Goal: Task Accomplishment & Management: Manage account settings

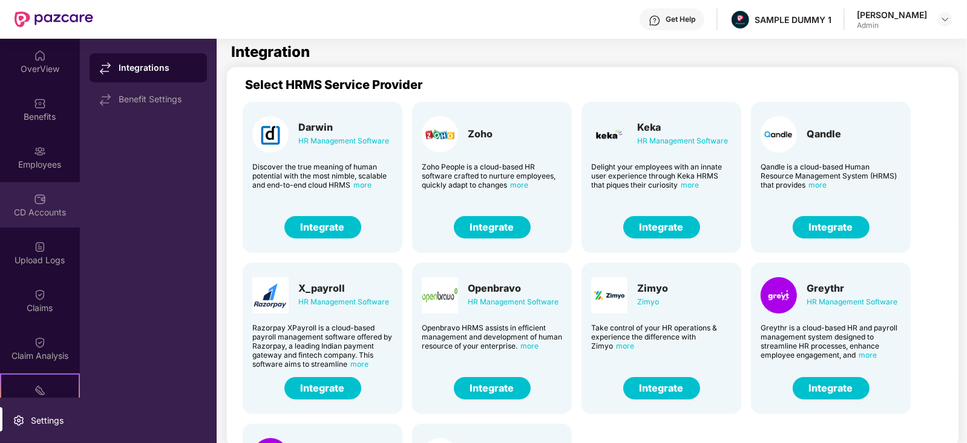
click at [34, 218] on div "CD Accounts" at bounding box center [40, 212] width 80 height 12
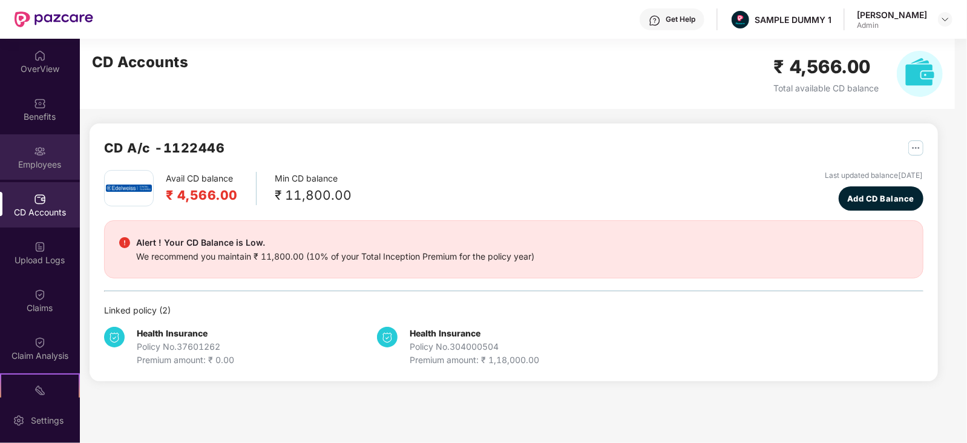
click at [10, 157] on div "Employees" at bounding box center [40, 156] width 80 height 45
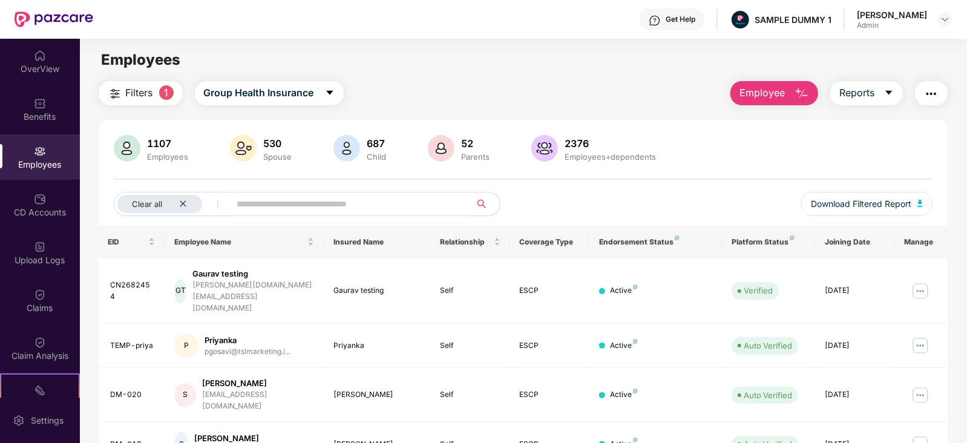
click at [761, 95] on span "Employee" at bounding box center [762, 92] width 45 height 15
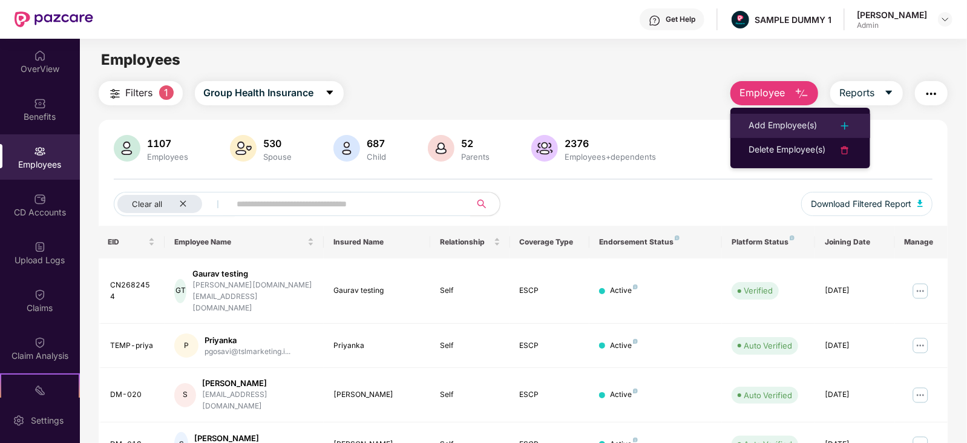
click at [775, 133] on li "Add Employee(s)" at bounding box center [801, 126] width 140 height 24
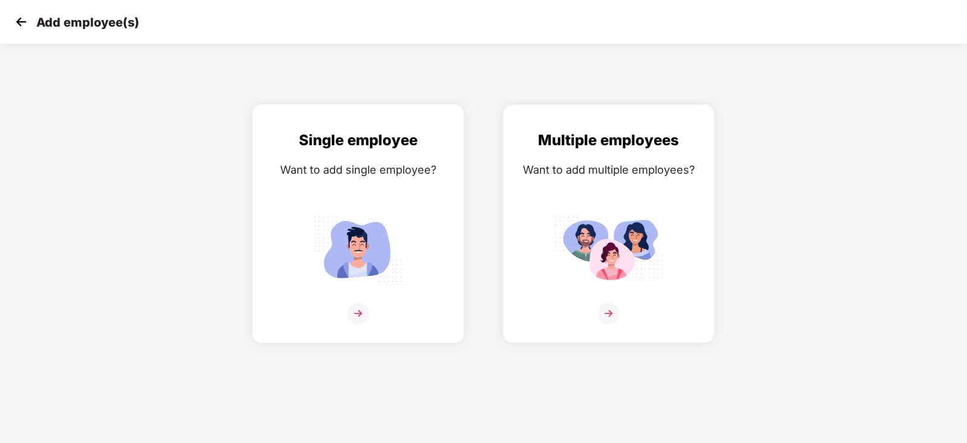
click at [357, 324] on img at bounding box center [358, 314] width 22 height 22
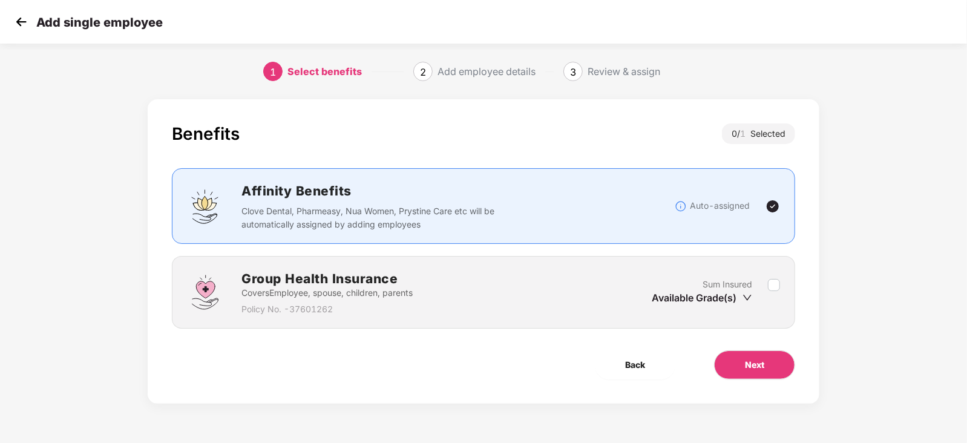
click at [781, 283] on div "Group Health Insurance Covers Employee, spouse, children, parents Policy No. - …" at bounding box center [483, 292] width 623 height 73
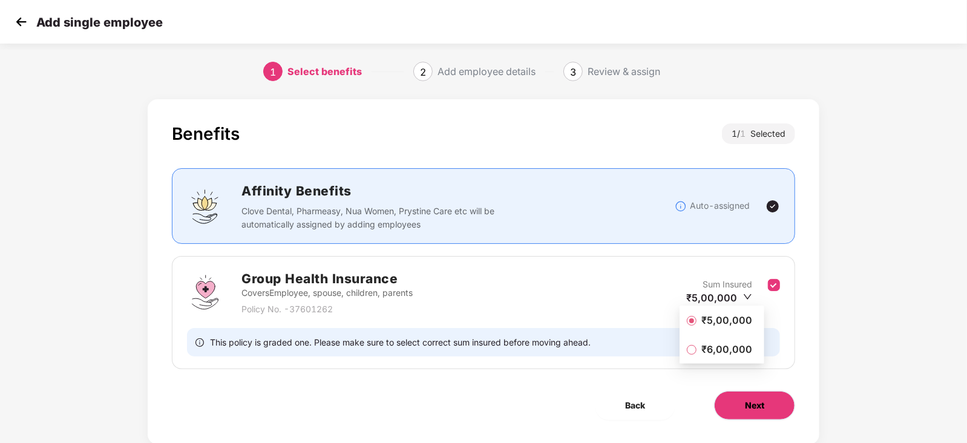
click at [760, 402] on span "Next" at bounding box center [754, 405] width 19 height 13
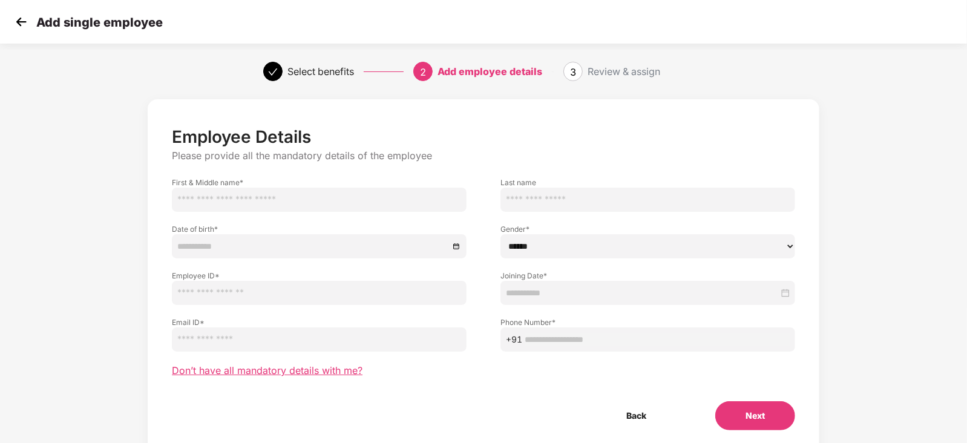
click at [293, 372] on span "Don’t have all mandatory details with me?" at bounding box center [267, 370] width 191 height 13
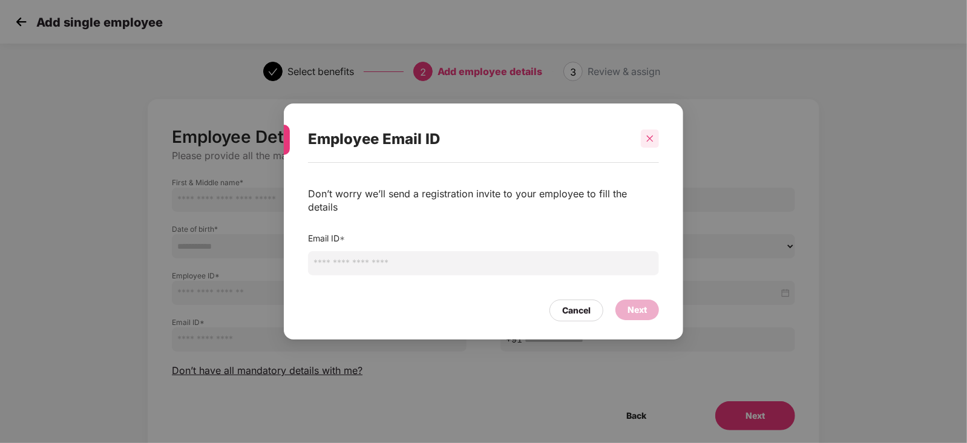
click at [642, 143] on div at bounding box center [650, 139] width 18 height 18
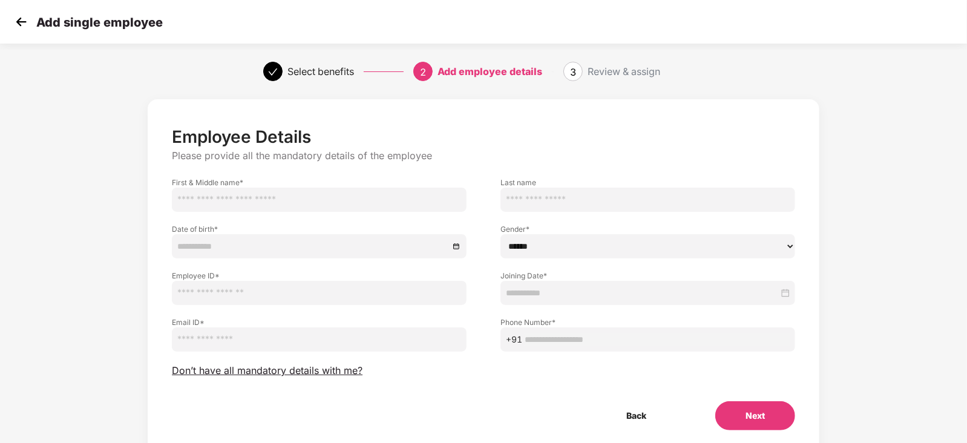
click at [15, 27] on img at bounding box center [21, 22] width 18 height 18
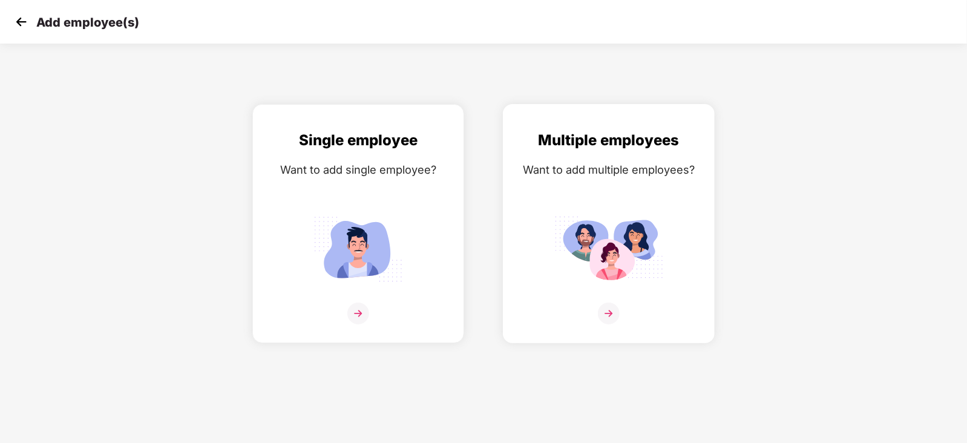
click at [605, 324] on img at bounding box center [609, 314] width 22 height 22
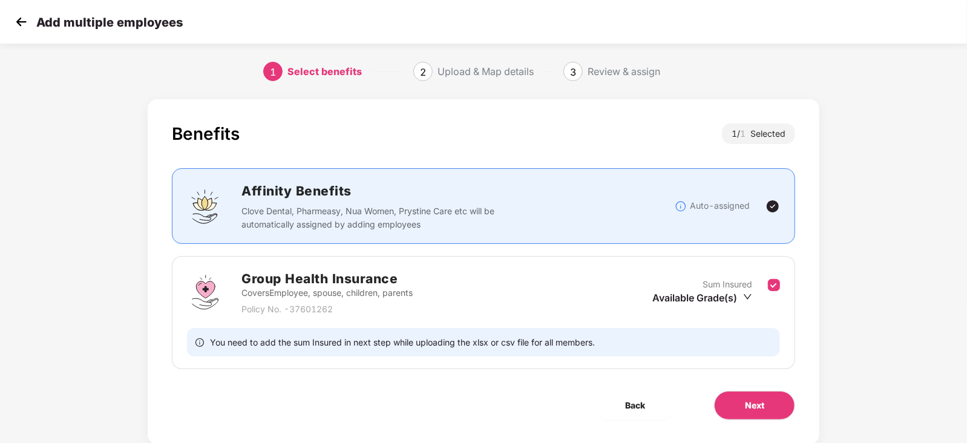
scroll to position [31, 0]
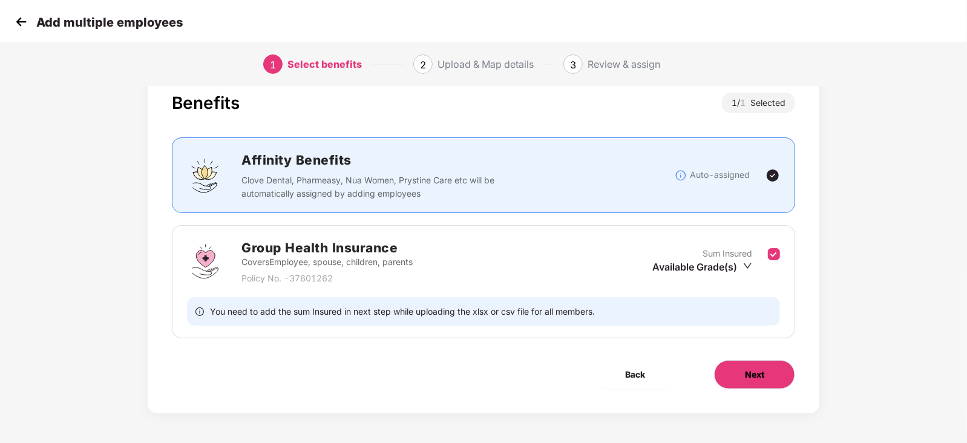
click at [747, 361] on button "Next" at bounding box center [754, 374] width 81 height 29
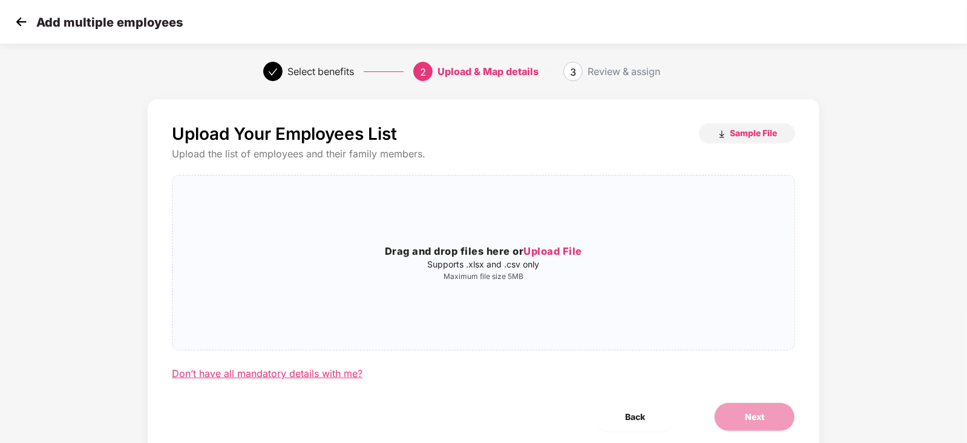
click at [320, 376] on div "Don’t have all mandatory details with me?" at bounding box center [267, 373] width 191 height 13
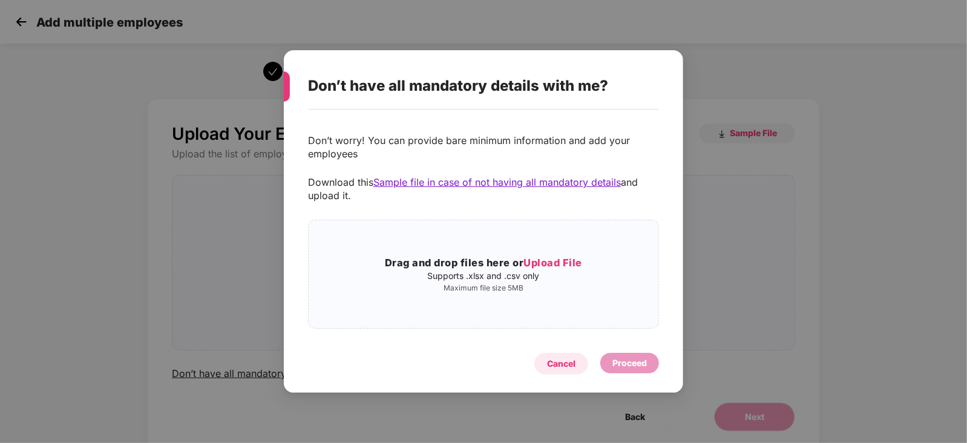
click at [566, 372] on div "Cancel" at bounding box center [561, 364] width 54 height 22
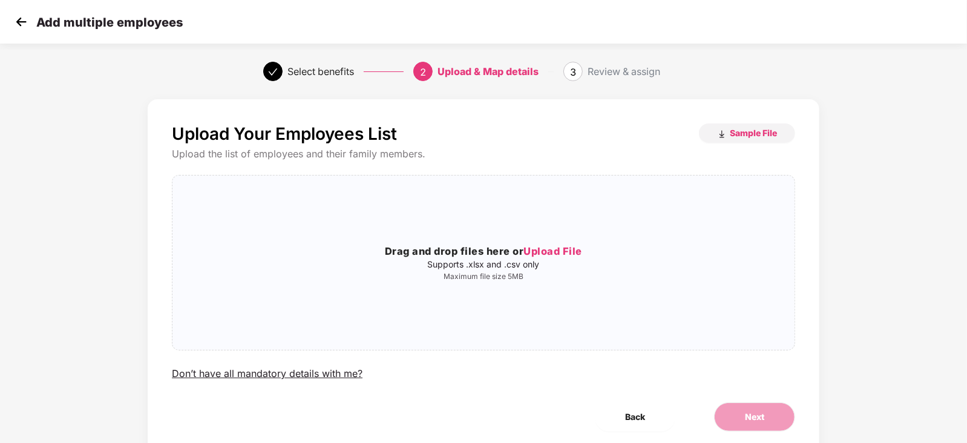
click at [19, 28] on img at bounding box center [21, 22] width 18 height 18
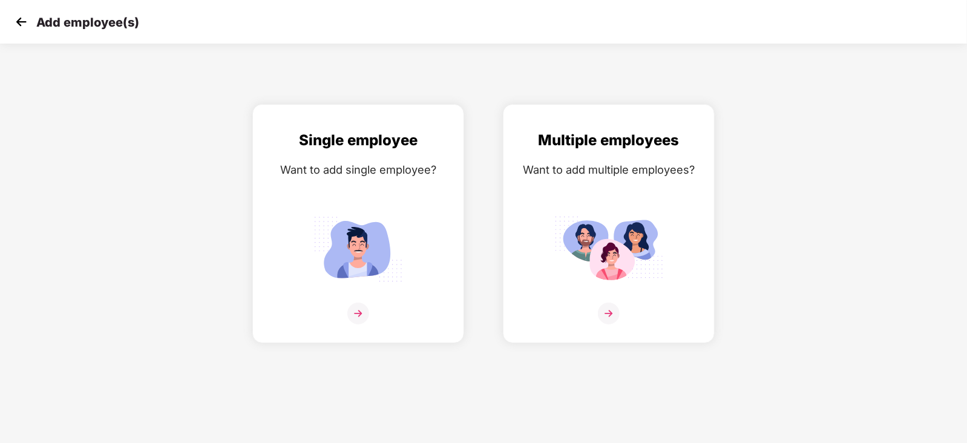
click at [19, 28] on img at bounding box center [21, 22] width 18 height 18
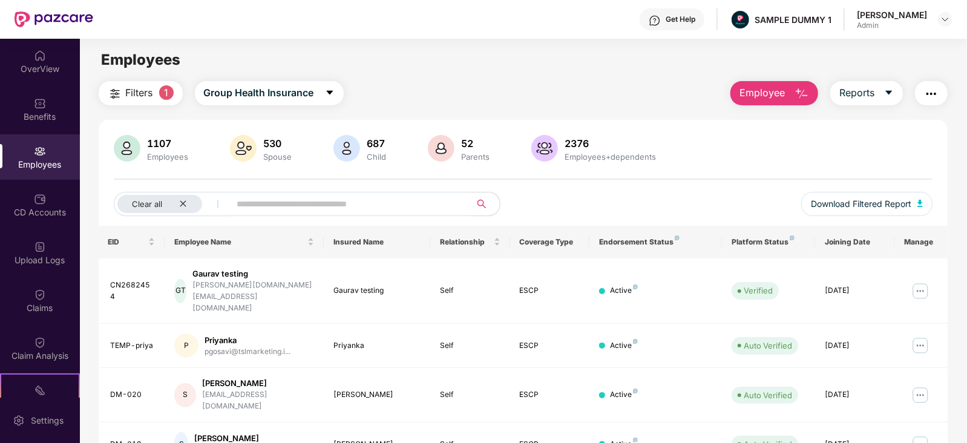
click at [935, 93] on img "button" at bounding box center [931, 94] width 15 height 15
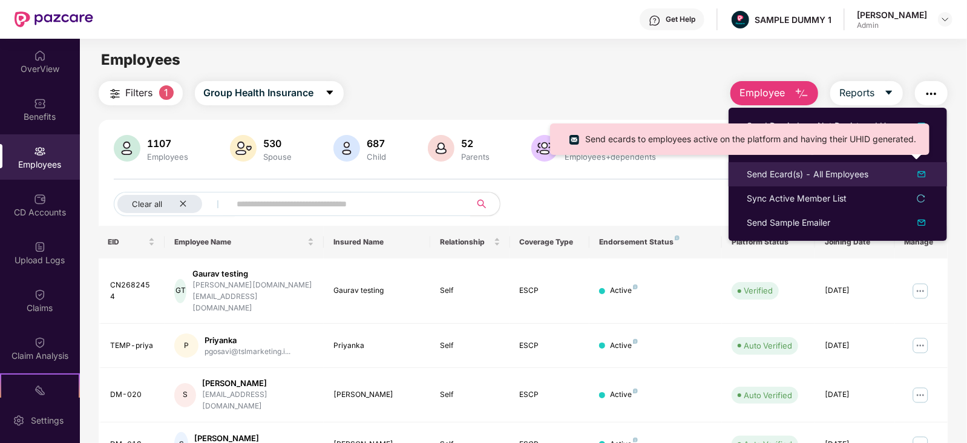
click at [813, 178] on div "Send Ecard(s) - All Employees" at bounding box center [808, 174] width 122 height 13
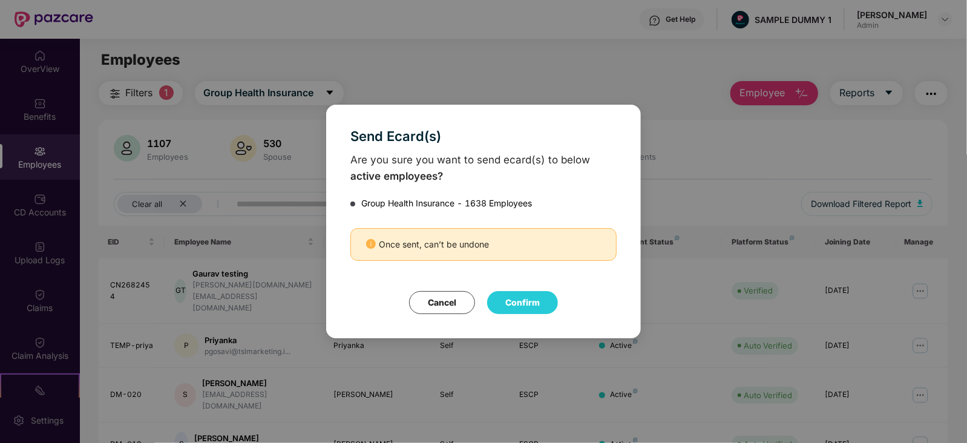
click at [711, 139] on div "Send Ecard(s) Are you sure you want to send ecard(s) to below active employees?…" at bounding box center [483, 221] width 967 height 443
click at [455, 297] on button "Cancel" at bounding box center [442, 302] width 66 height 23
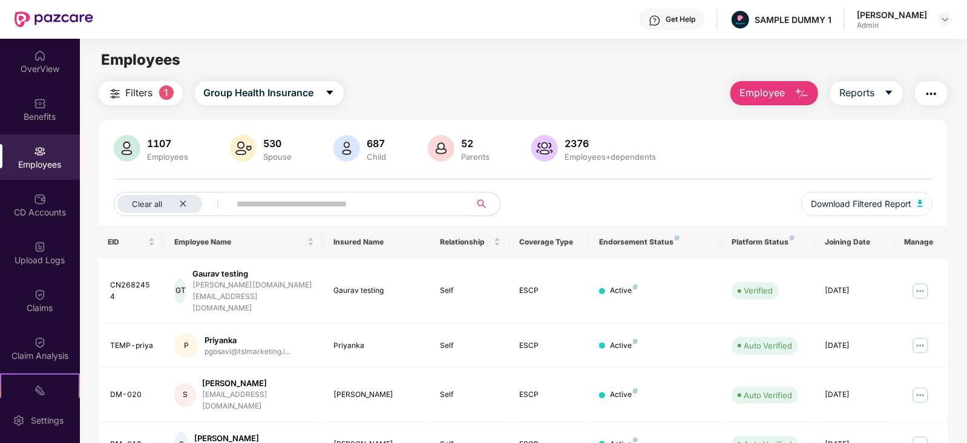
click at [936, 90] on img "button" at bounding box center [931, 94] width 15 height 15
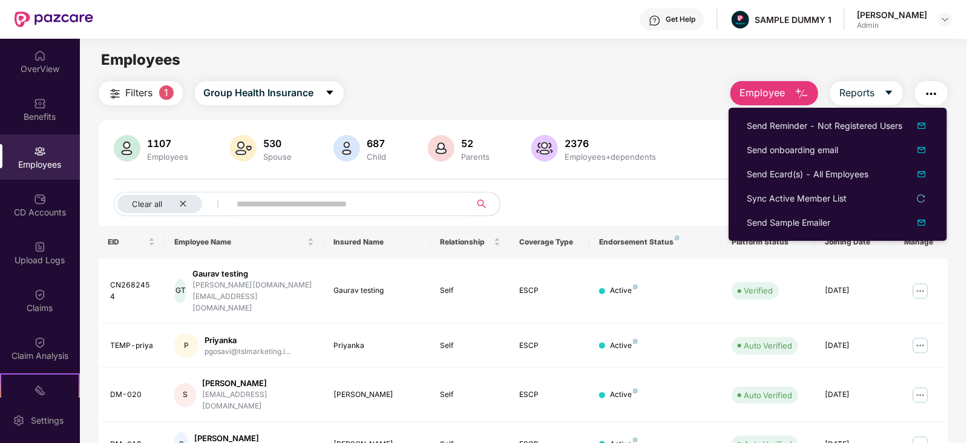
click at [599, 190] on div "1107 Employees 530 Spouse 687 Child [DEMOGRAPHIC_DATA] Parents 2376 Employees+d…" at bounding box center [524, 180] width 850 height 91
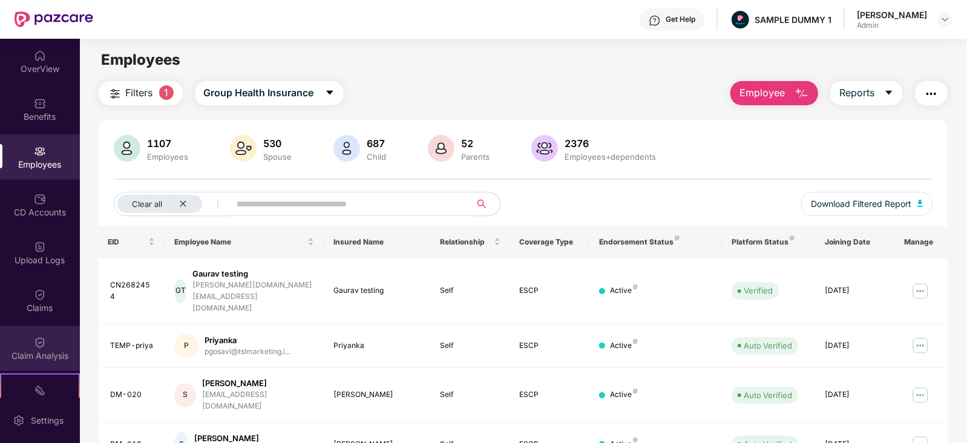
scroll to position [167, 0]
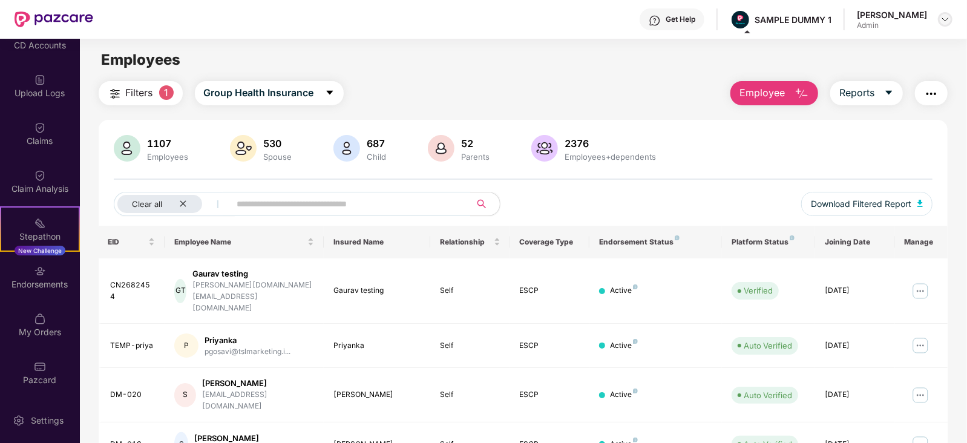
click at [944, 22] on img at bounding box center [946, 20] width 10 height 10
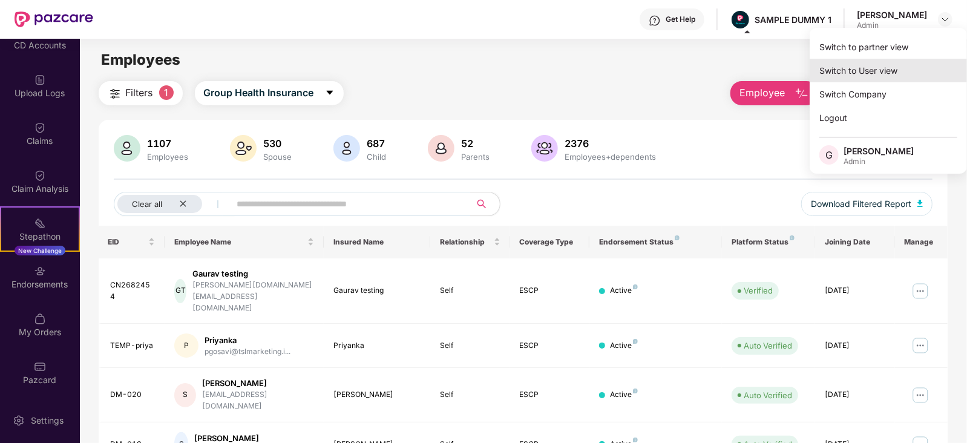
click at [869, 65] on div "Switch to User view" at bounding box center [888, 71] width 157 height 24
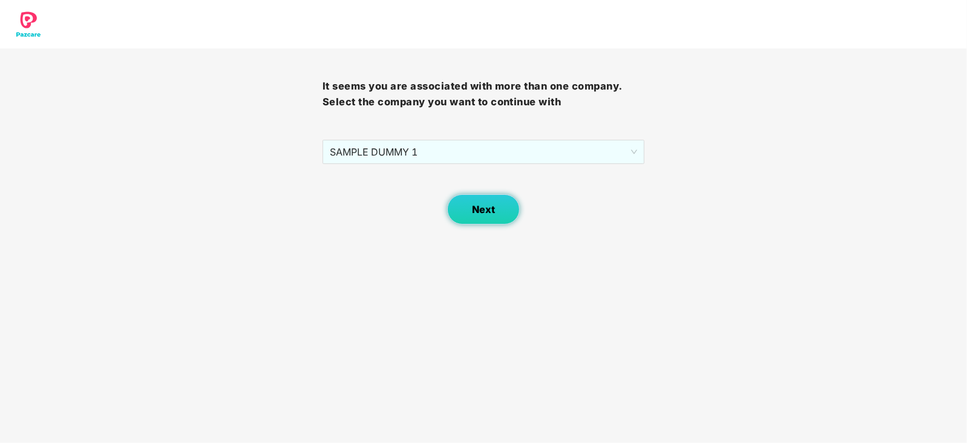
click at [476, 205] on span "Next" at bounding box center [483, 209] width 23 height 11
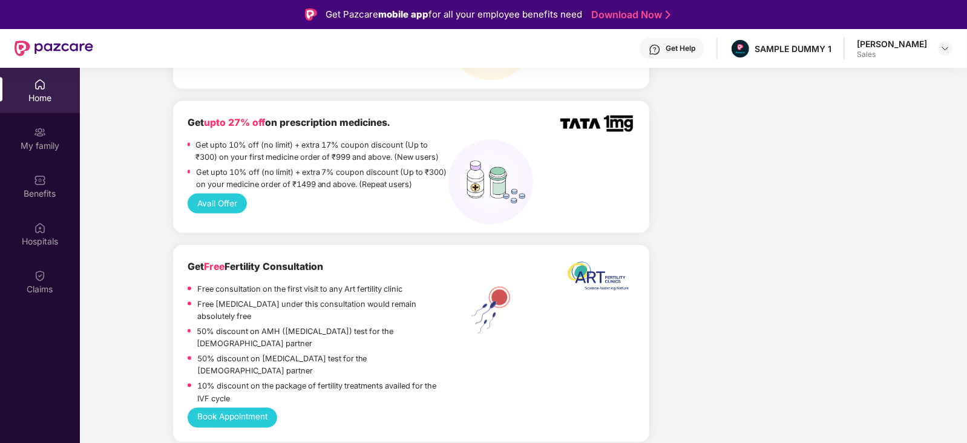
scroll to position [1152, 0]
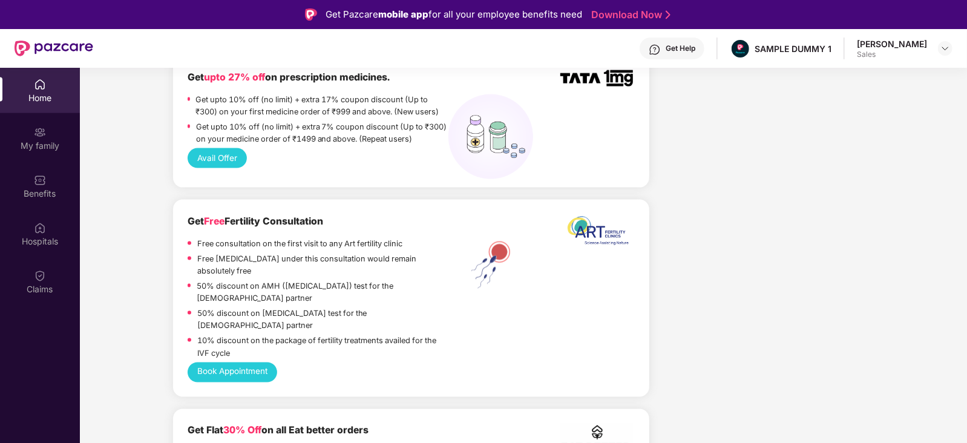
drag, startPoint x: 196, startPoint y: 231, endPoint x: 277, endPoint y: 244, distance: 82.1
click at [277, 253] on div "Free [MEDICAL_DATA] under this consultation would remain absolutely free" at bounding box center [318, 266] width 261 height 27
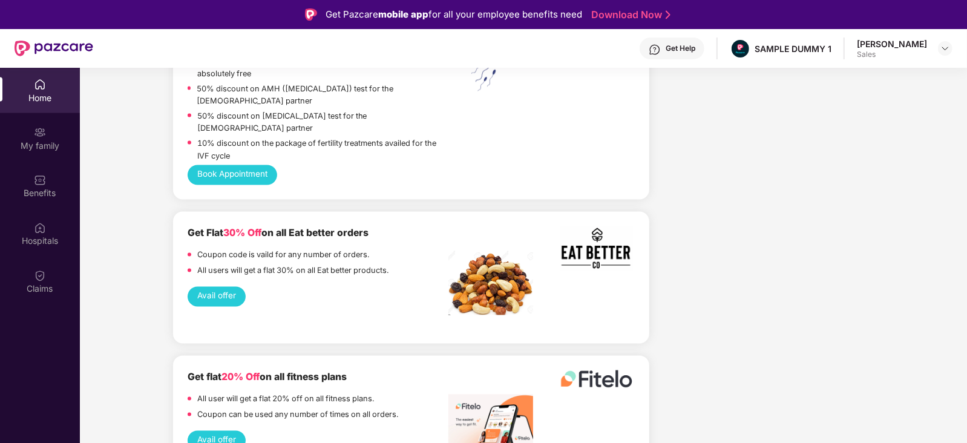
click at [205, 287] on button "Avail offer" at bounding box center [216, 297] width 57 height 20
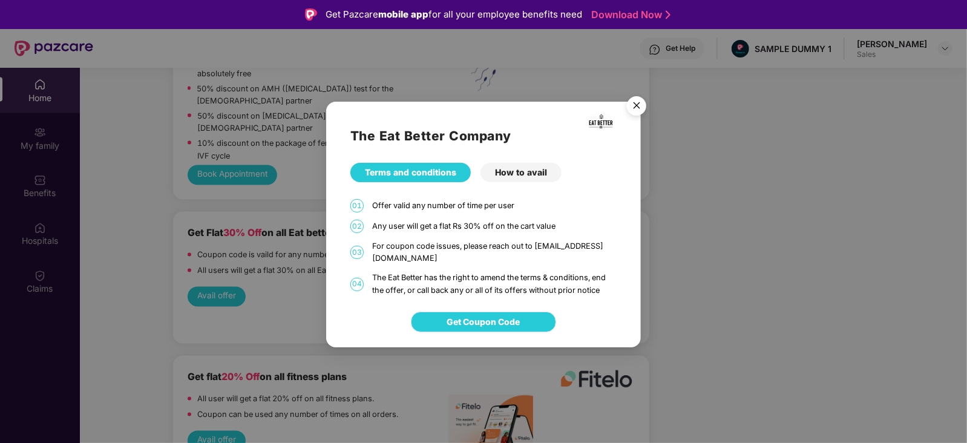
click at [481, 328] on span "Get Coupon Code" at bounding box center [483, 321] width 73 height 13
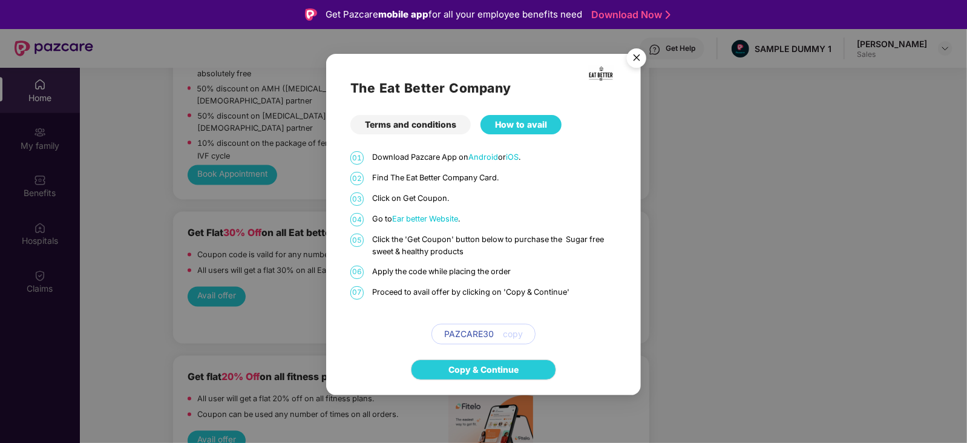
click at [642, 57] on img "Close" at bounding box center [637, 60] width 34 height 34
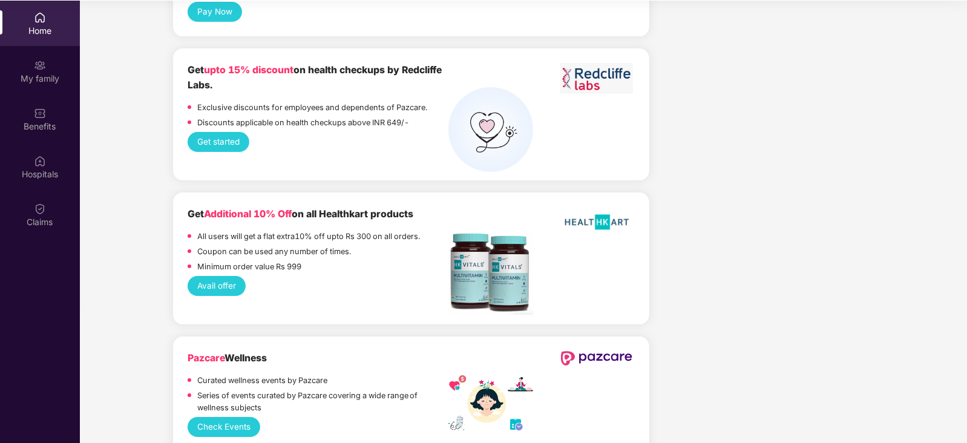
scroll to position [67, 0]
click at [230, 418] on button "Check Events" at bounding box center [224, 428] width 72 height 20
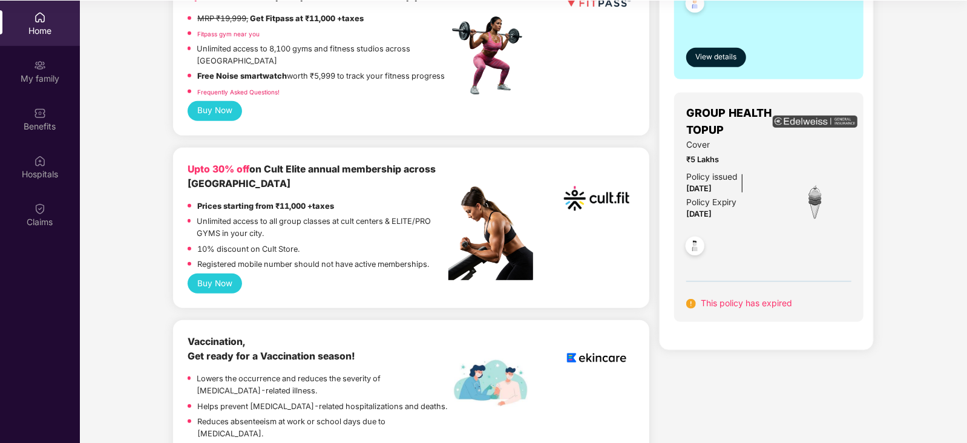
scroll to position [0, 0]
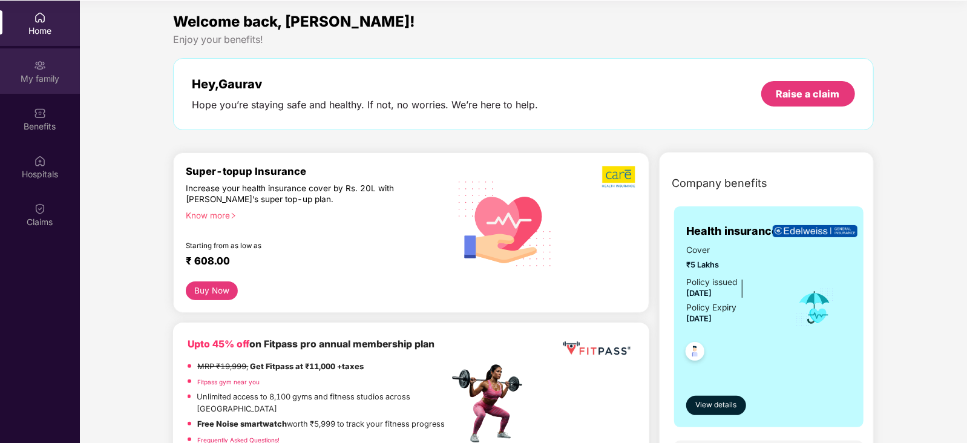
click at [42, 65] on img at bounding box center [40, 65] width 12 height 12
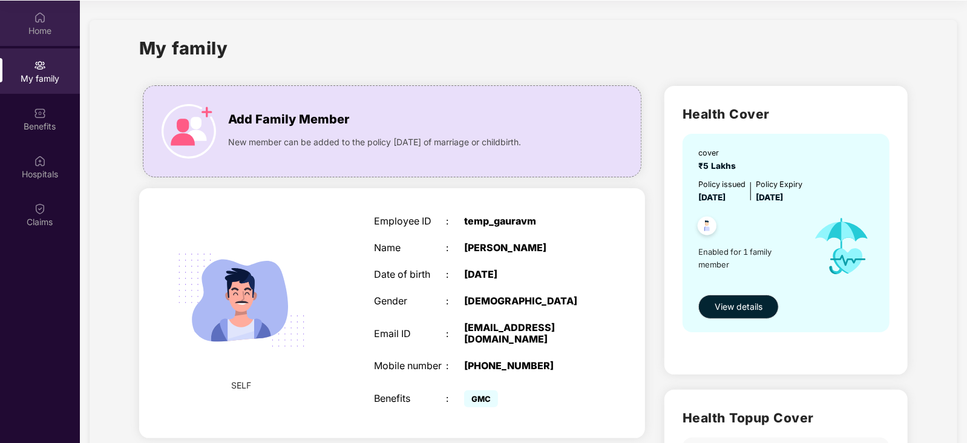
click at [39, 25] on div "Home" at bounding box center [40, 31] width 80 height 12
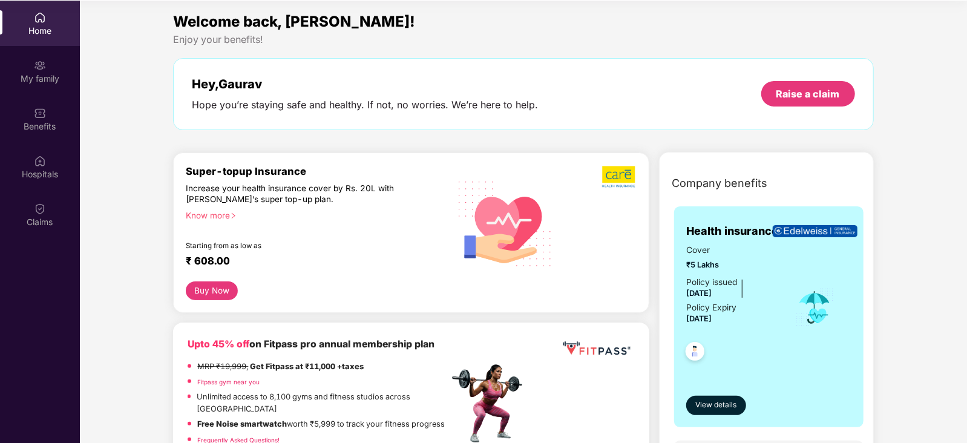
scroll to position [22, 0]
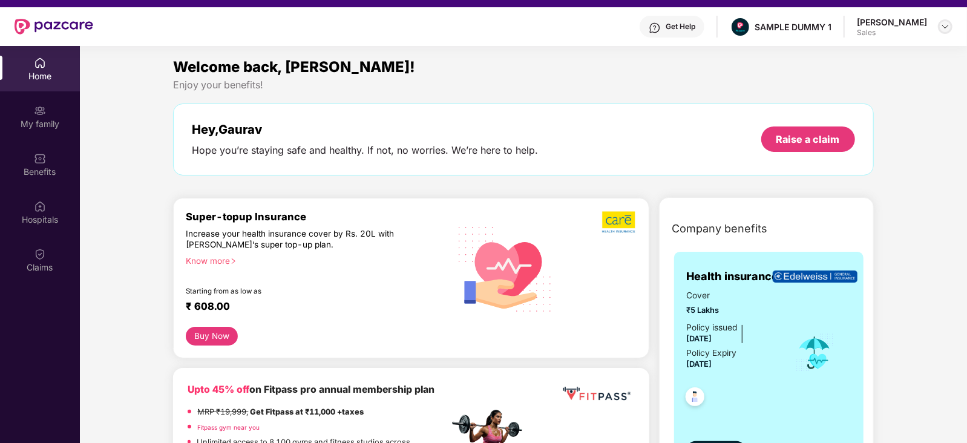
click at [946, 25] on img at bounding box center [946, 27] width 10 height 10
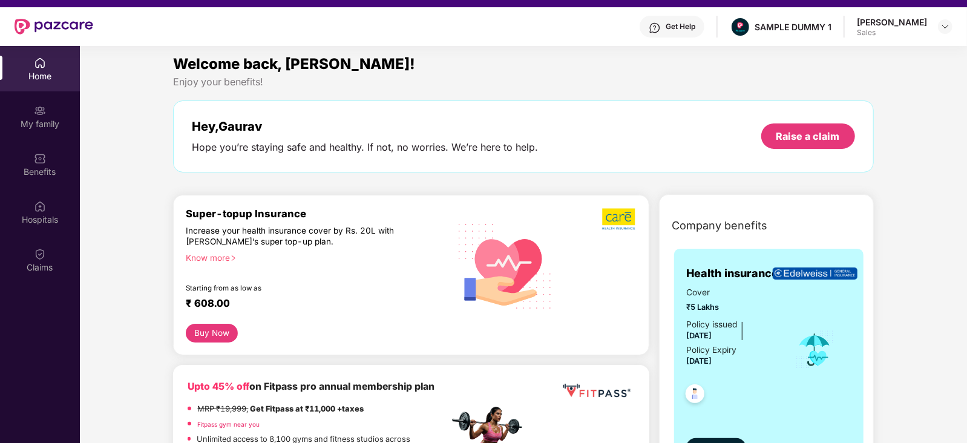
scroll to position [0, 0]
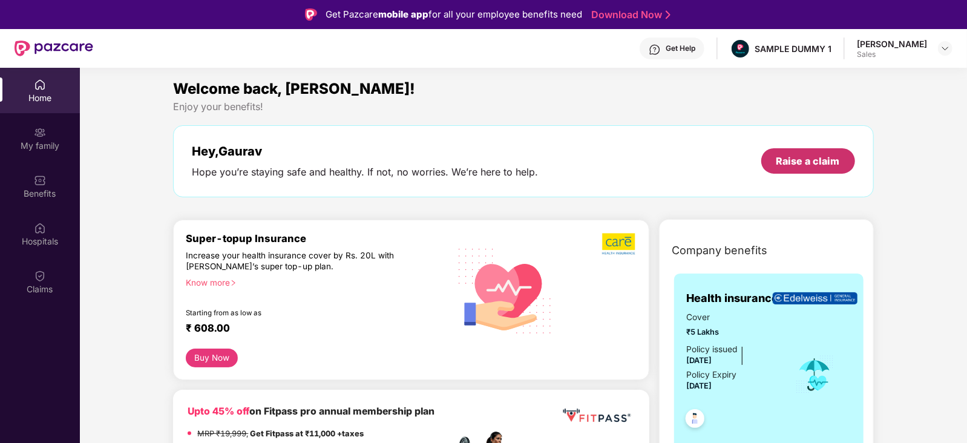
click at [800, 157] on div "Raise a claim" at bounding box center [809, 160] width 64 height 13
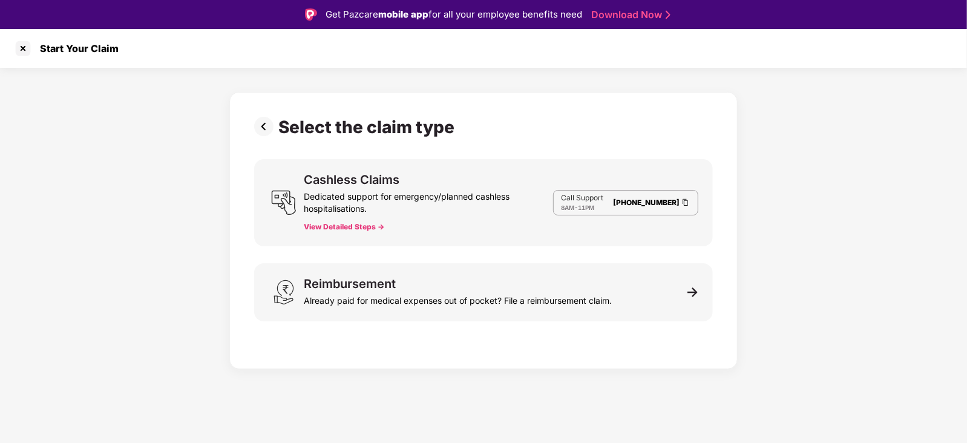
click at [360, 230] on button "View Detailed Steps ->" at bounding box center [344, 227] width 80 height 10
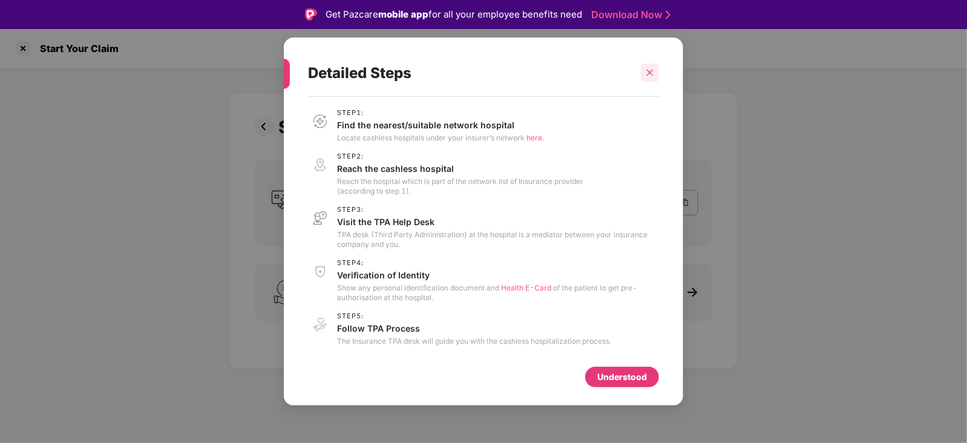
click at [649, 73] on icon "close" at bounding box center [650, 72] width 8 height 8
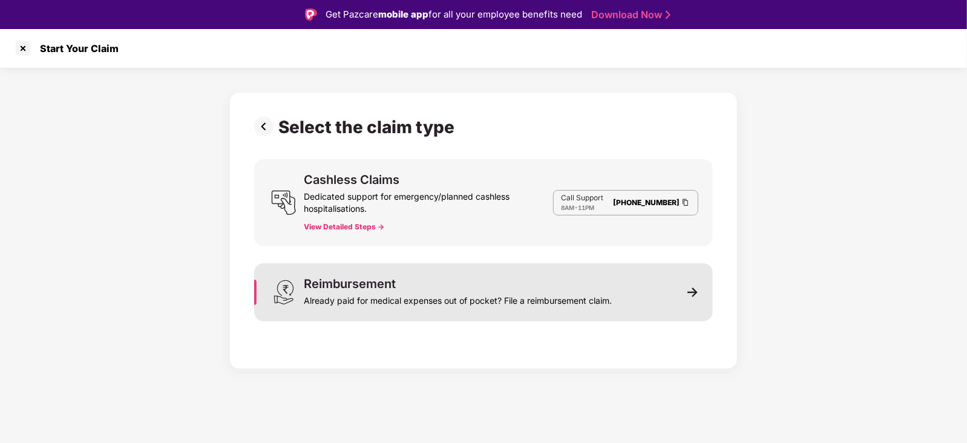
click at [490, 286] on div "Reimbursement Already paid for medical expenses out of pocket? File a reimburse…" at bounding box center [458, 292] width 308 height 29
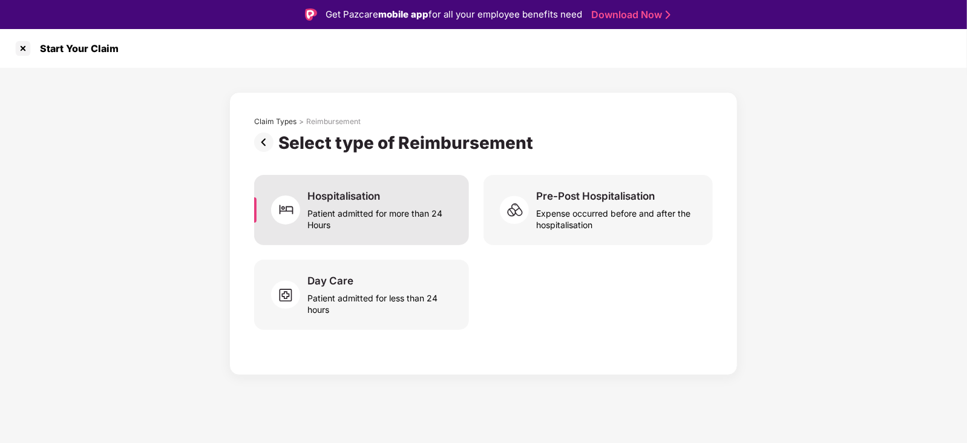
click at [332, 204] on div "Patient admitted for more than 24 Hours" at bounding box center [380, 217] width 147 height 28
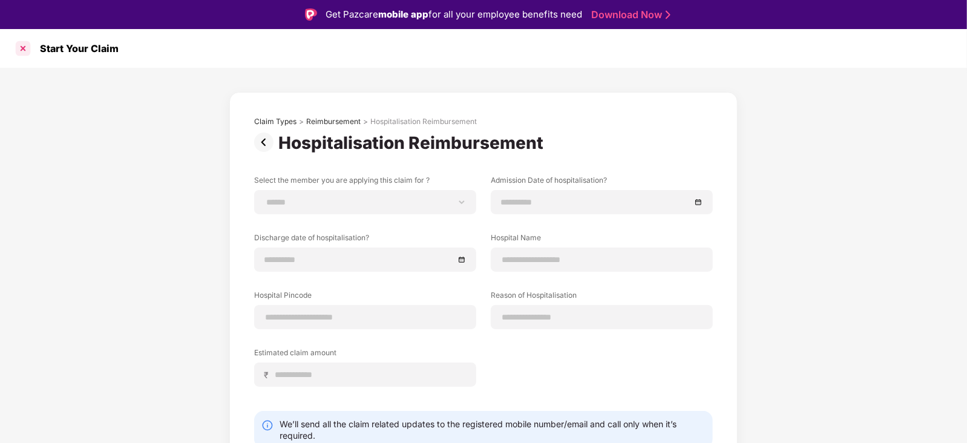
click at [19, 48] on div at bounding box center [22, 48] width 19 height 19
